Goal: Task Accomplishment & Management: Manage account settings

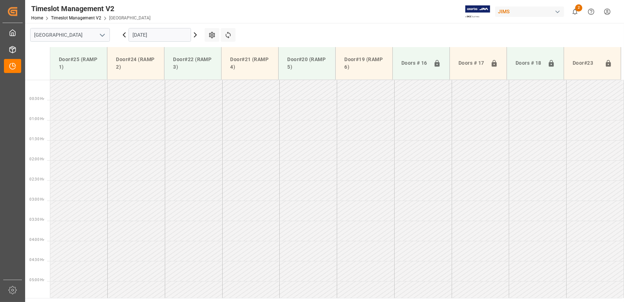
scroll to position [212, 0]
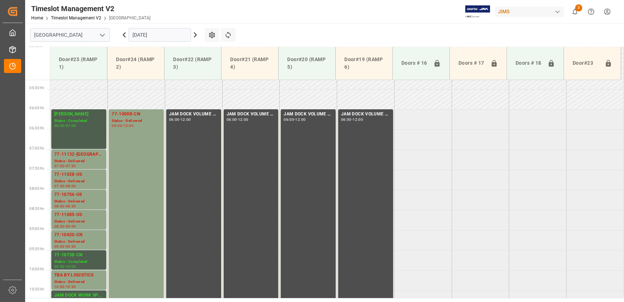
click at [194, 35] on icon at bounding box center [195, 35] width 9 height 9
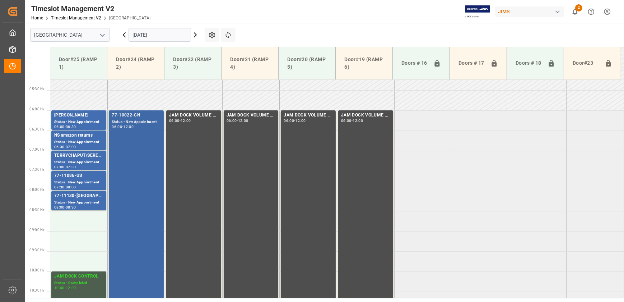
scroll to position [186, 0]
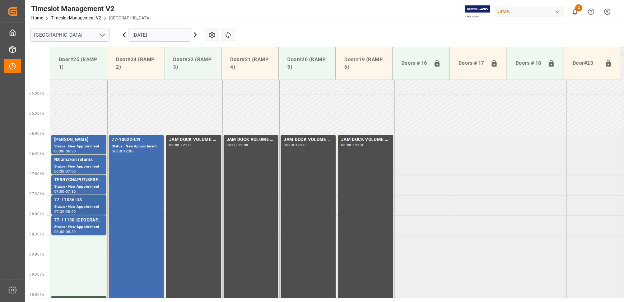
click at [78, 196] on div "77-11086-US" at bounding box center [78, 199] width 49 height 7
click at [71, 219] on div "77-11130-[GEOGRAPHIC_DATA]" at bounding box center [78, 219] width 49 height 7
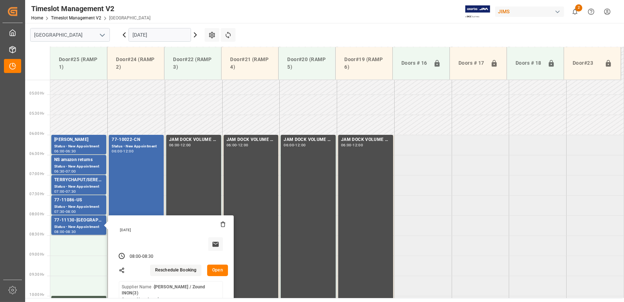
click at [194, 35] on icon at bounding box center [195, 35] width 9 height 9
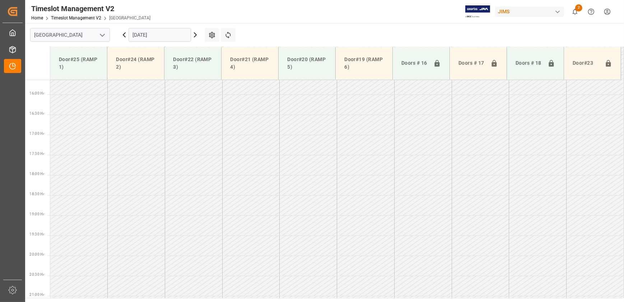
scroll to position [613, 0]
click at [195, 37] on icon at bounding box center [195, 35] width 9 height 9
click at [196, 32] on icon at bounding box center [195, 35] width 9 height 9
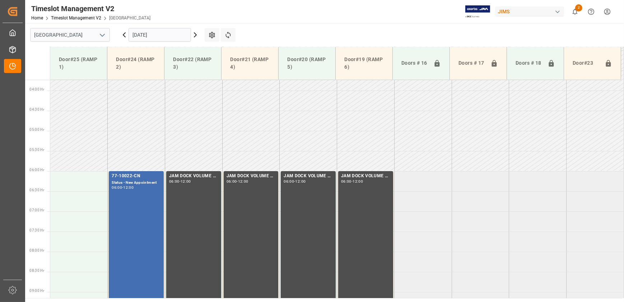
scroll to position [124, 0]
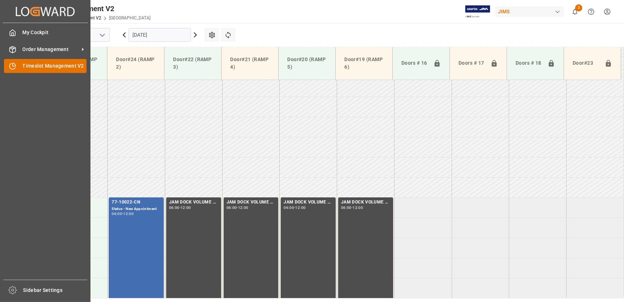
click at [11, 66] on icon at bounding box center [12, 65] width 7 height 7
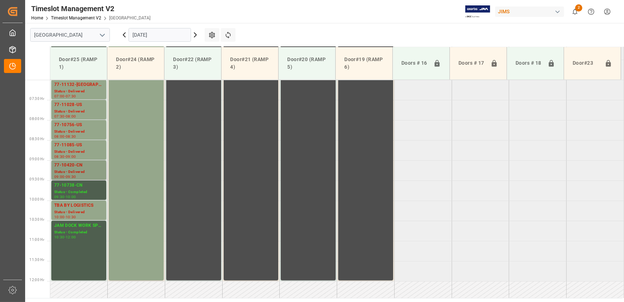
scroll to position [284, 0]
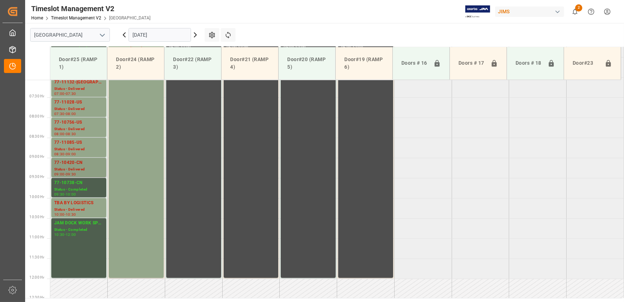
click at [75, 165] on div "77-10420-CN Status - Delivered 09:00 - 09:30" at bounding box center [78, 167] width 49 height 17
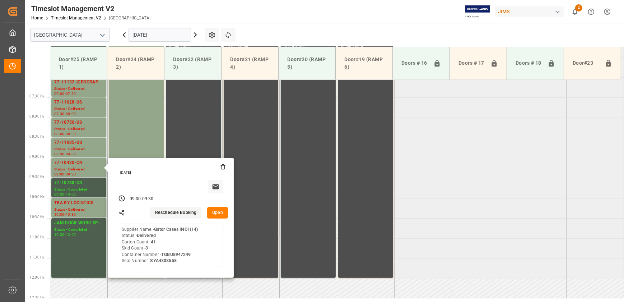
click at [212, 214] on button "Open" at bounding box center [217, 212] width 21 height 11
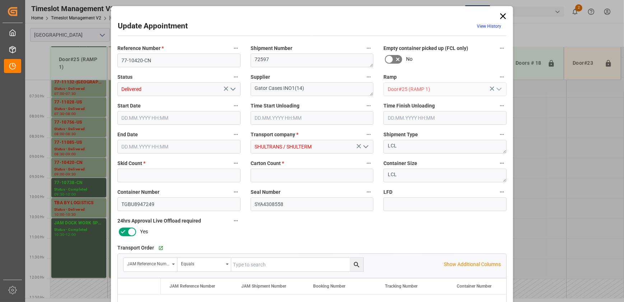
type input "3"
type input "41"
type input "[DATE] 09:00"
type input "[DATE] 11:00"
type input "[DATE] 11:30"
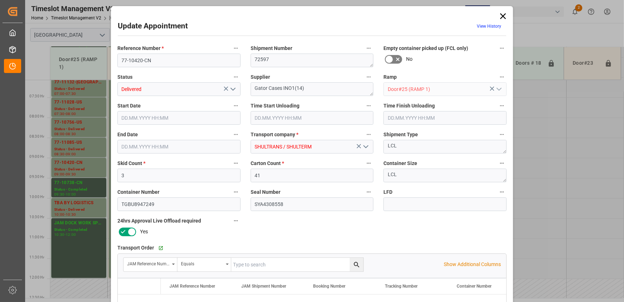
type input "[DATE] 09:30"
type input "[DATE] 12:19"
click at [231, 88] on icon "open menu" at bounding box center [233, 89] width 9 height 9
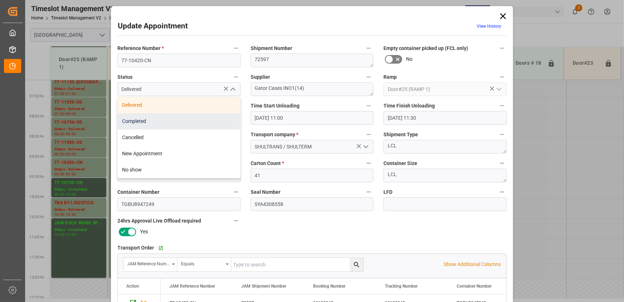
click at [201, 115] on div "Completed" at bounding box center [179, 121] width 122 height 16
type input "Completed"
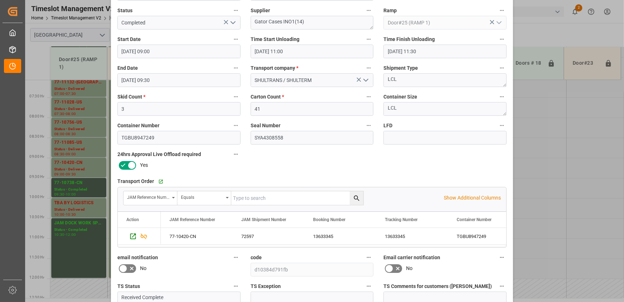
scroll to position [134, 0]
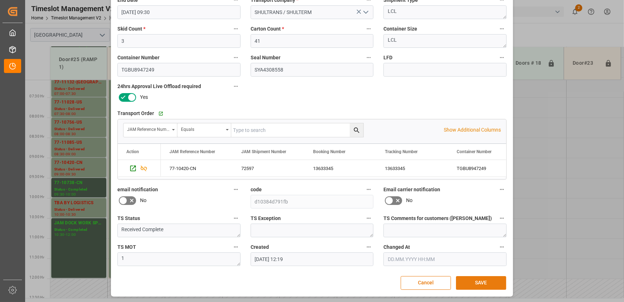
click at [484, 281] on button "SAVE" at bounding box center [481, 283] width 50 height 14
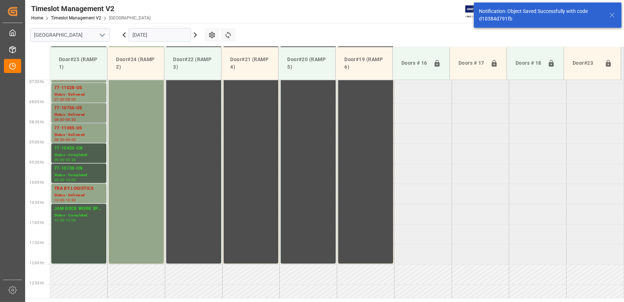
scroll to position [259, 0]
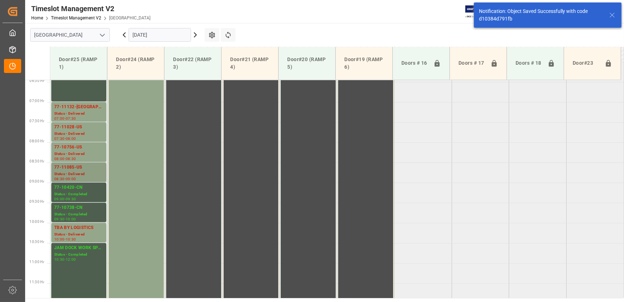
click at [78, 167] on div "77-11085-US" at bounding box center [78, 167] width 49 height 7
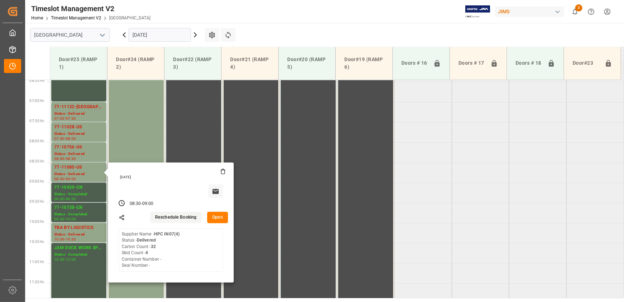
click at [219, 214] on button "Open" at bounding box center [217, 216] width 21 height 11
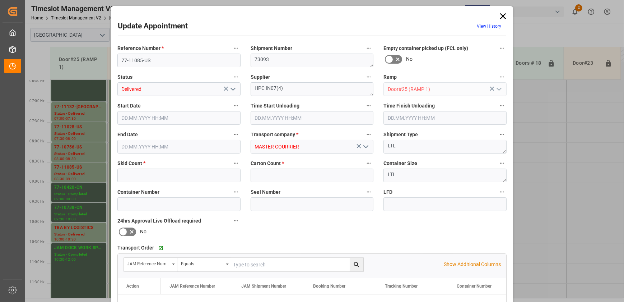
type input "4"
type input "32"
type input "[DATE] 08:30"
type input "[DATE] 08:00"
type input "[DATE] 08:45"
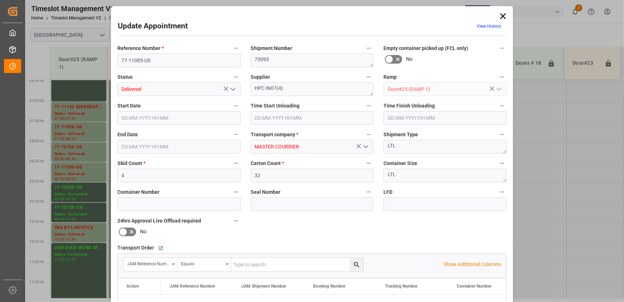
type input "[DATE] 09:00"
type input "[DATE] 13:06"
click at [230, 91] on icon "open menu" at bounding box center [233, 89] width 9 height 9
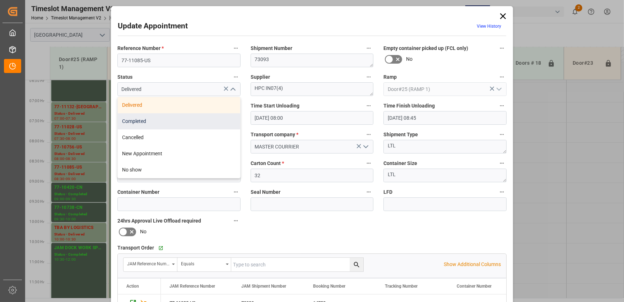
click at [213, 115] on div "Completed" at bounding box center [179, 121] width 122 height 16
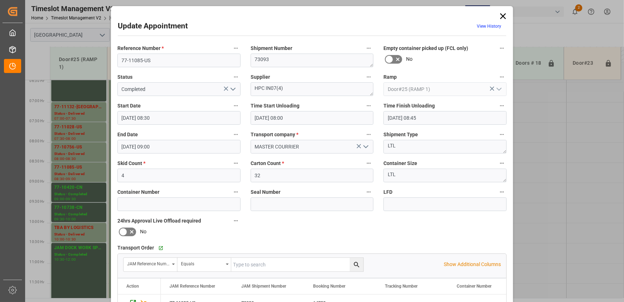
type input "Completed"
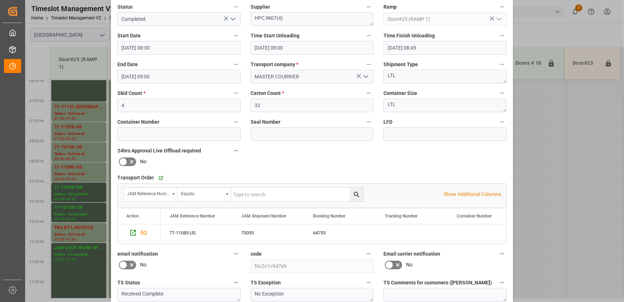
scroll to position [134, 0]
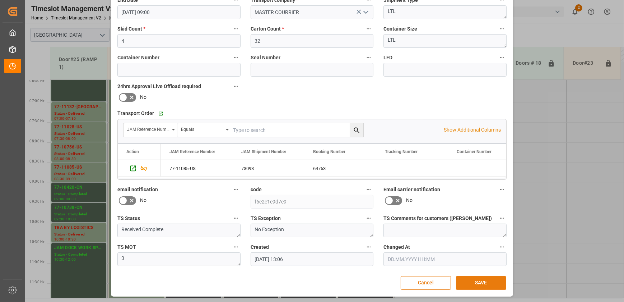
click at [472, 280] on button "SAVE" at bounding box center [481, 283] width 50 height 14
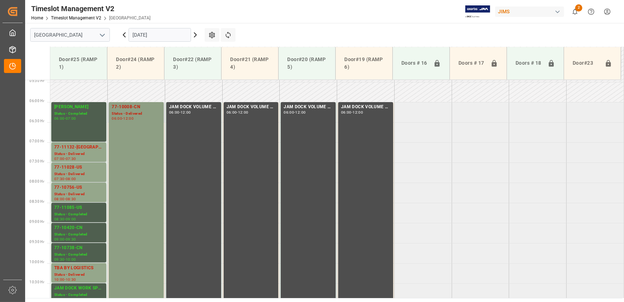
scroll to position [251, 0]
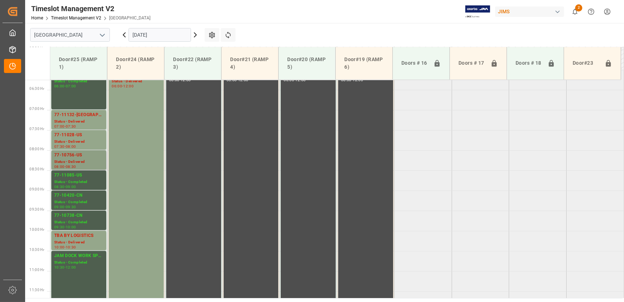
click at [82, 152] on div "77-10756-US" at bounding box center [78, 154] width 49 height 7
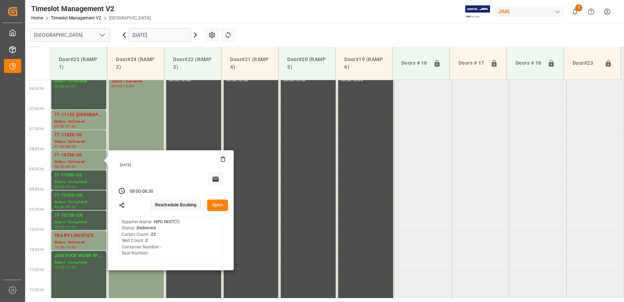
click at [213, 205] on button "Open" at bounding box center [217, 204] width 21 height 11
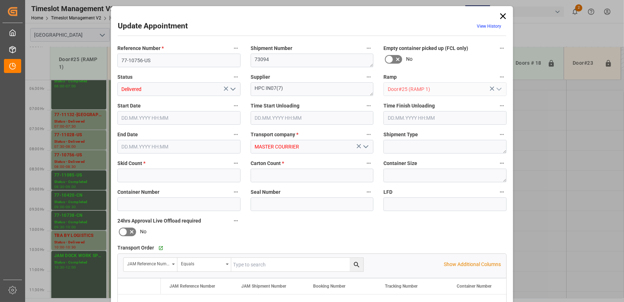
type input "2"
type input "22"
type input "[DATE] 08:00"
type input "[DATE] 08:45"
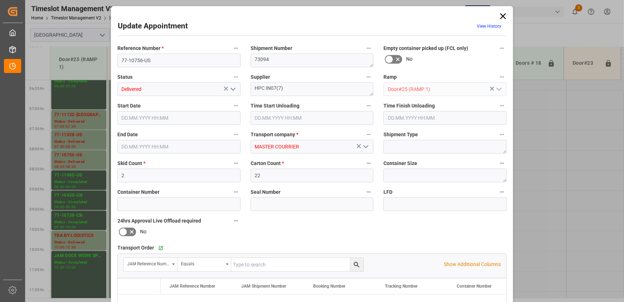
type input "[DATE] 08:30"
type input "[DATE] 13:04"
click at [165, 60] on input "77-10756-US" at bounding box center [178, 60] width 123 height 14
click at [233, 92] on icon "open menu" at bounding box center [233, 89] width 9 height 9
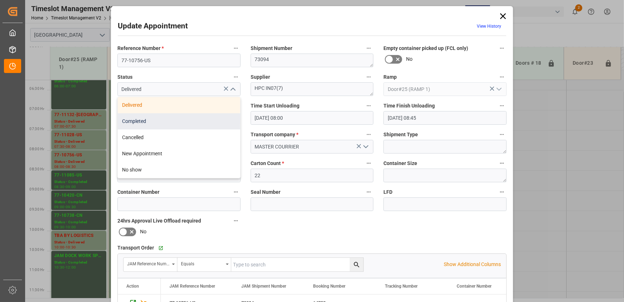
click at [172, 120] on div "Completed" at bounding box center [179, 121] width 122 height 16
type input "Completed"
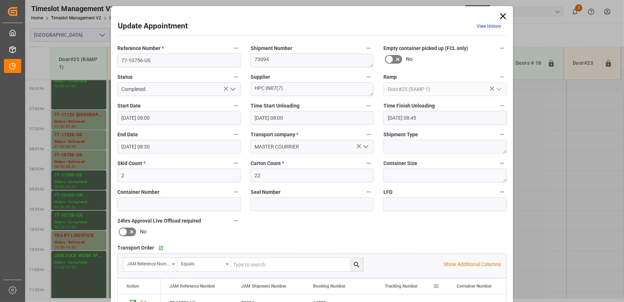
scroll to position [134, 0]
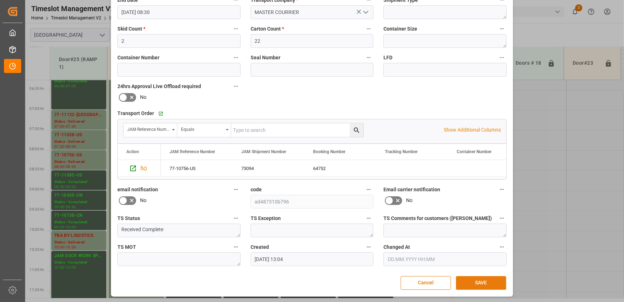
click at [499, 283] on button "SAVE" at bounding box center [481, 283] width 50 height 14
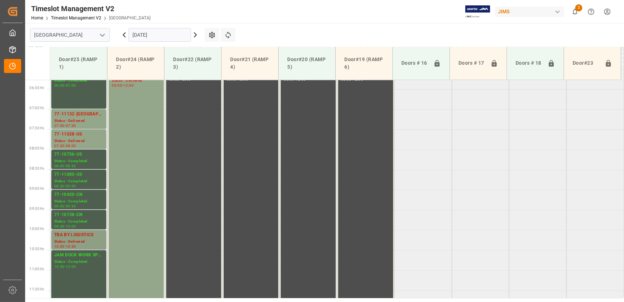
scroll to position [284, 0]
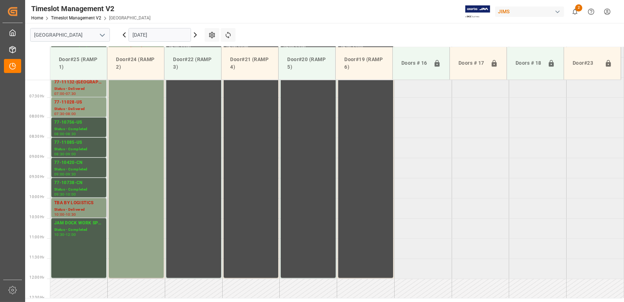
click at [75, 199] on div "TBA BY LOGISTICS" at bounding box center [78, 202] width 49 height 7
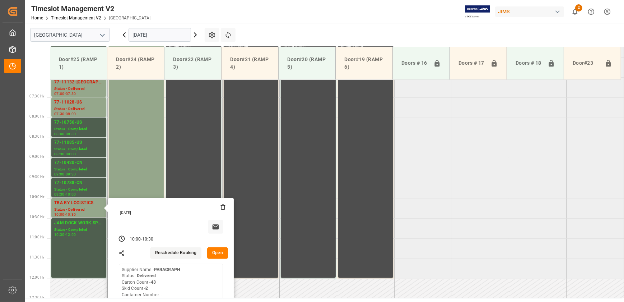
click at [218, 250] on button "Open" at bounding box center [217, 252] width 21 height 11
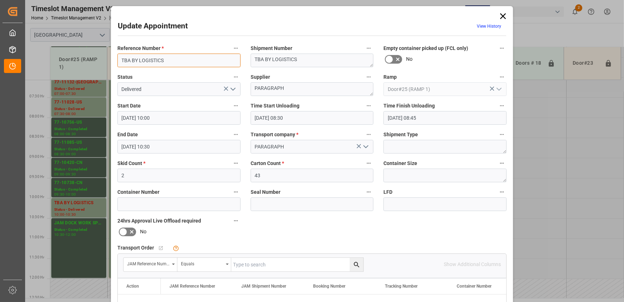
click at [215, 57] on input "TBA BY LOGISTICS" at bounding box center [178, 60] width 123 height 14
paste input "77-11239-[GEOGRAPHIC_DATA]"
type input "77-11239-[GEOGRAPHIC_DATA]"
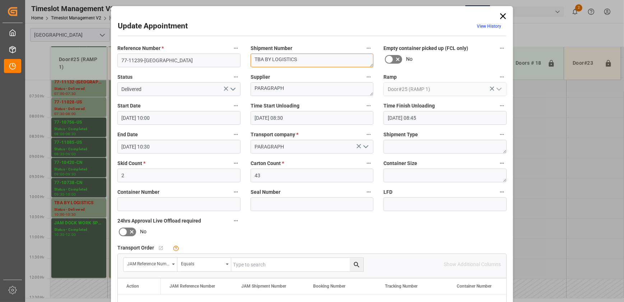
click at [309, 58] on textarea "TBA BY LOGISTICS" at bounding box center [312, 60] width 123 height 14
paste textarea "73176"
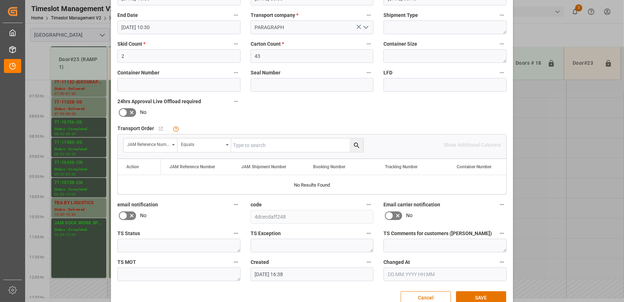
scroll to position [134, 0]
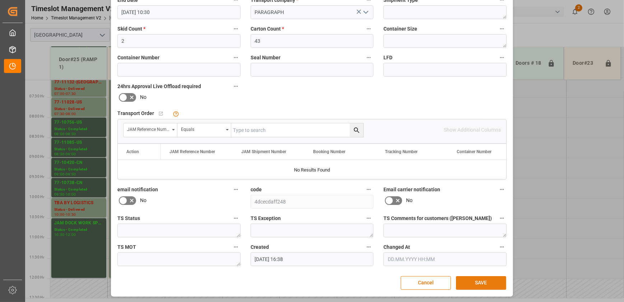
type textarea "73176"
click at [481, 279] on button "SAVE" at bounding box center [481, 283] width 50 height 14
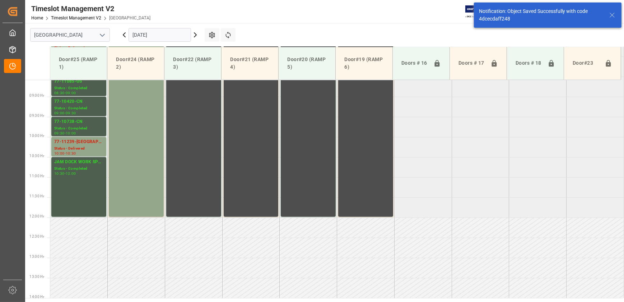
scroll to position [365, 0]
